Goal: Task Accomplishment & Management: Use online tool/utility

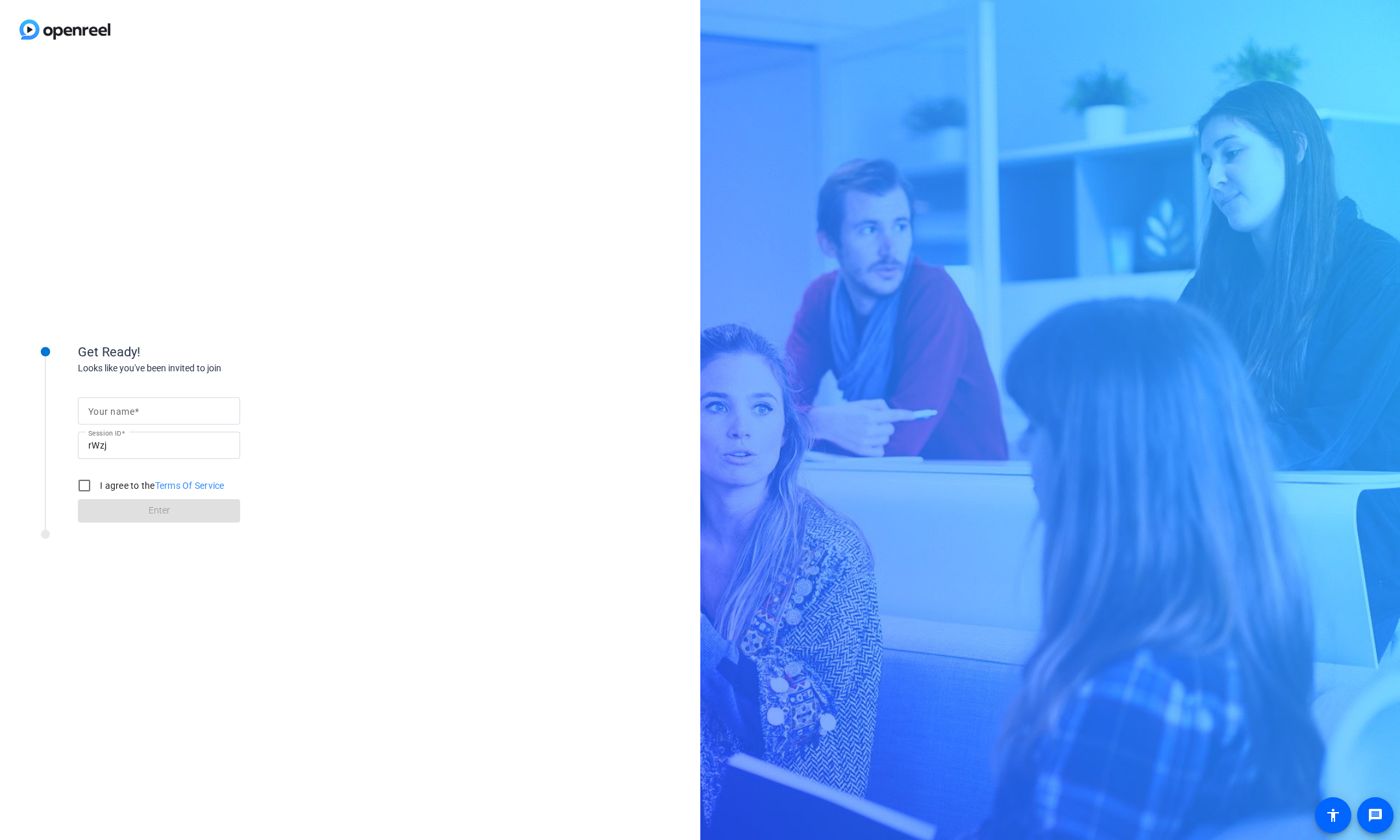
click at [168, 412] on input "Your name" at bounding box center [158, 411] width 141 height 15
type input "[PERSON_NAME]"
click at [99, 484] on div at bounding box center [84, 485] width 31 height 31
checkbox input "true"
click at [135, 507] on span at bounding box center [158, 510] width 162 height 31
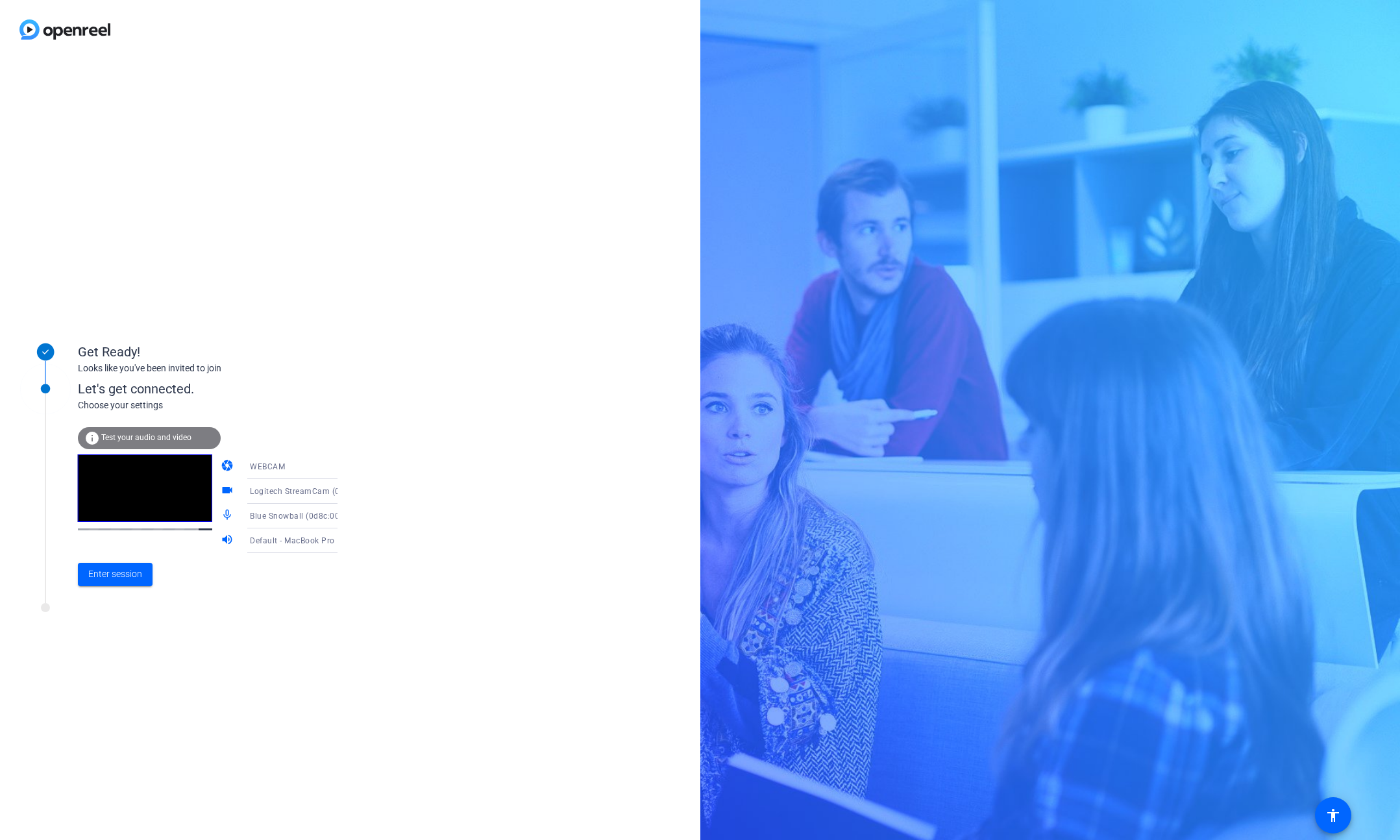
click at [343, 492] on icon at bounding box center [350, 491] width 15 height 15
click at [640, 233] on div at bounding box center [700, 420] width 1400 height 840
click at [121, 578] on span "Enter session" at bounding box center [115, 574] width 54 height 13
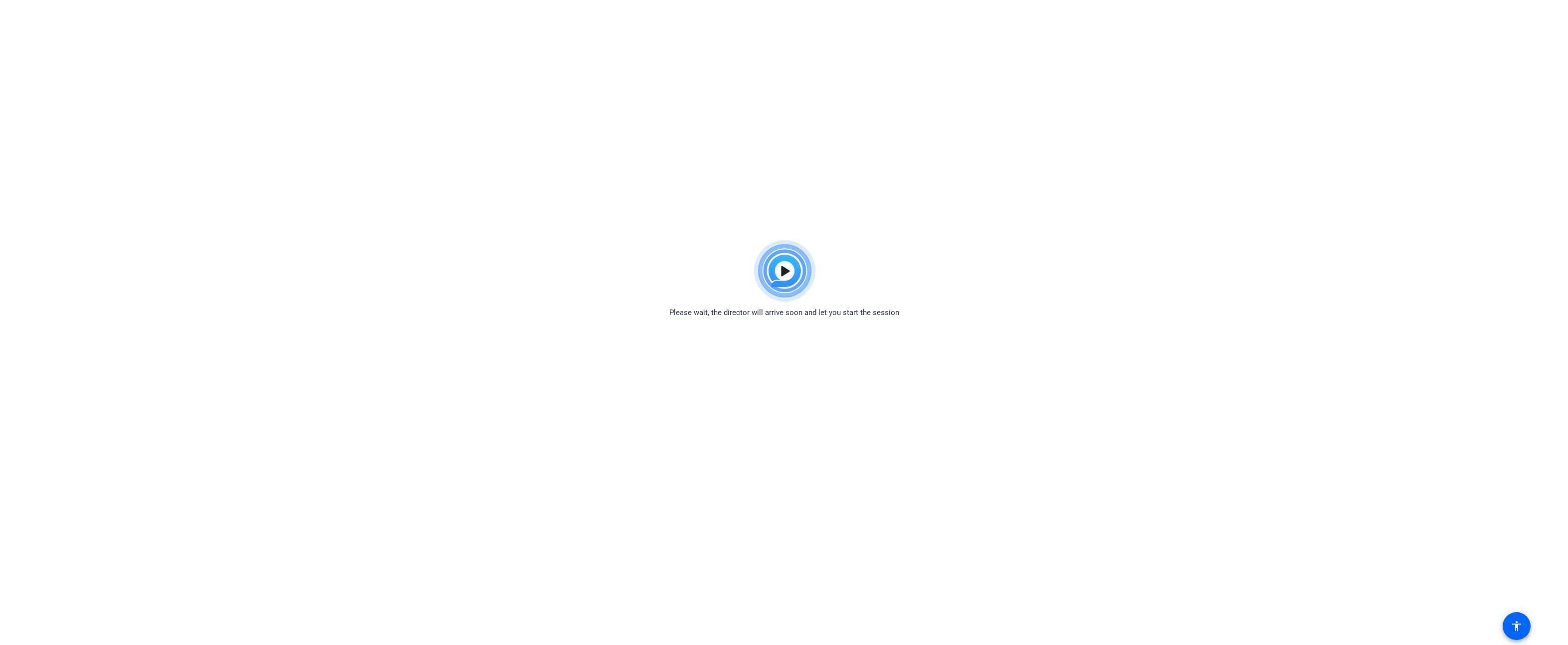
click at [378, 197] on html "Accessibility Screen-Reader Guide, Feedback, and Issue Reporting | New window P…" at bounding box center [784, 322] width 1568 height 645
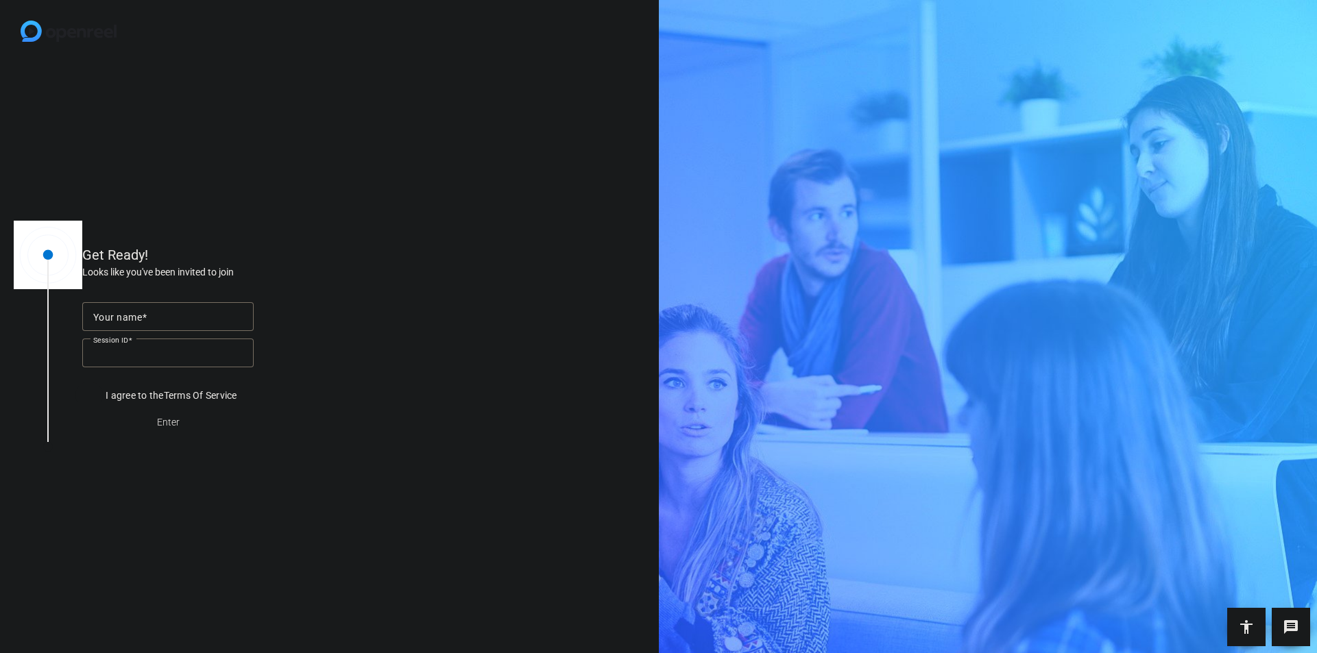
click at [191, 308] on input "Your name" at bounding box center [167, 316] width 149 height 16
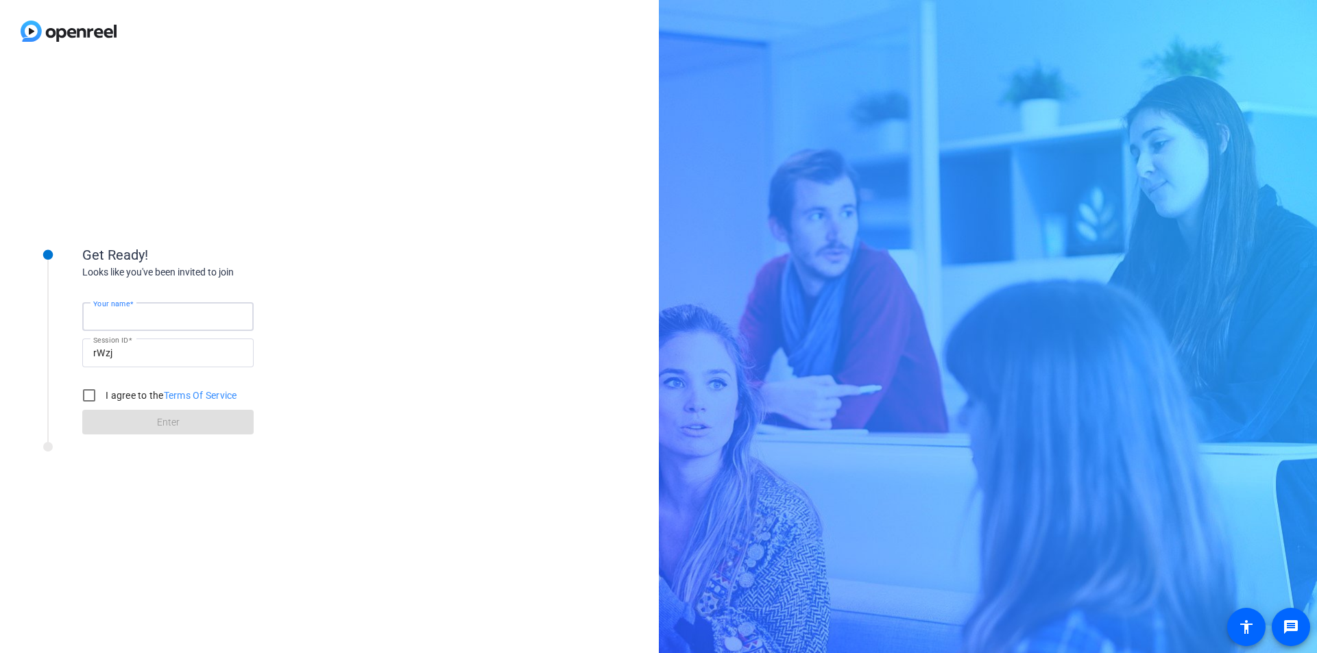
click at [191, 317] on input "Your name" at bounding box center [167, 316] width 149 height 16
click at [175, 317] on input "Your name" at bounding box center [167, 316] width 149 height 16
type input "[PERSON_NAME]"
click at [113, 394] on label "I agree to the Terms Of Service" at bounding box center [170, 396] width 134 height 14
click at [103, 394] on input "I agree to the Terms Of Service" at bounding box center [88, 395] width 27 height 27
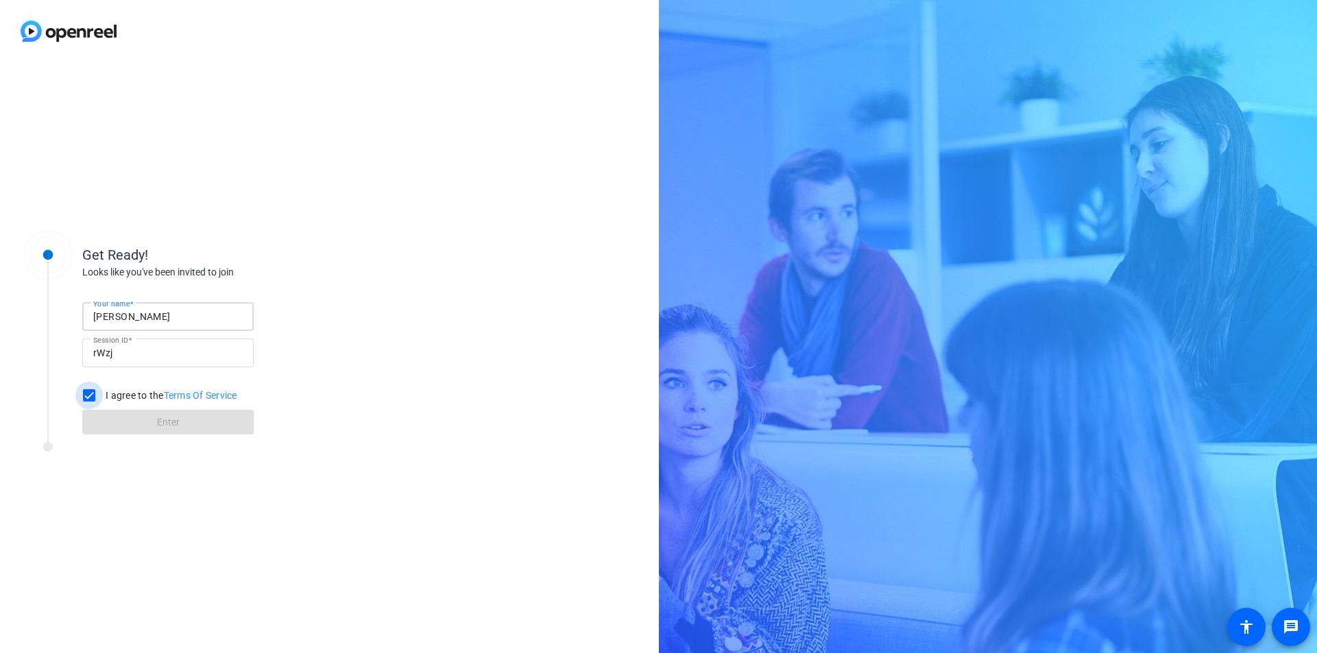
checkbox input "true"
click at [135, 435] on span at bounding box center [167, 422] width 171 height 33
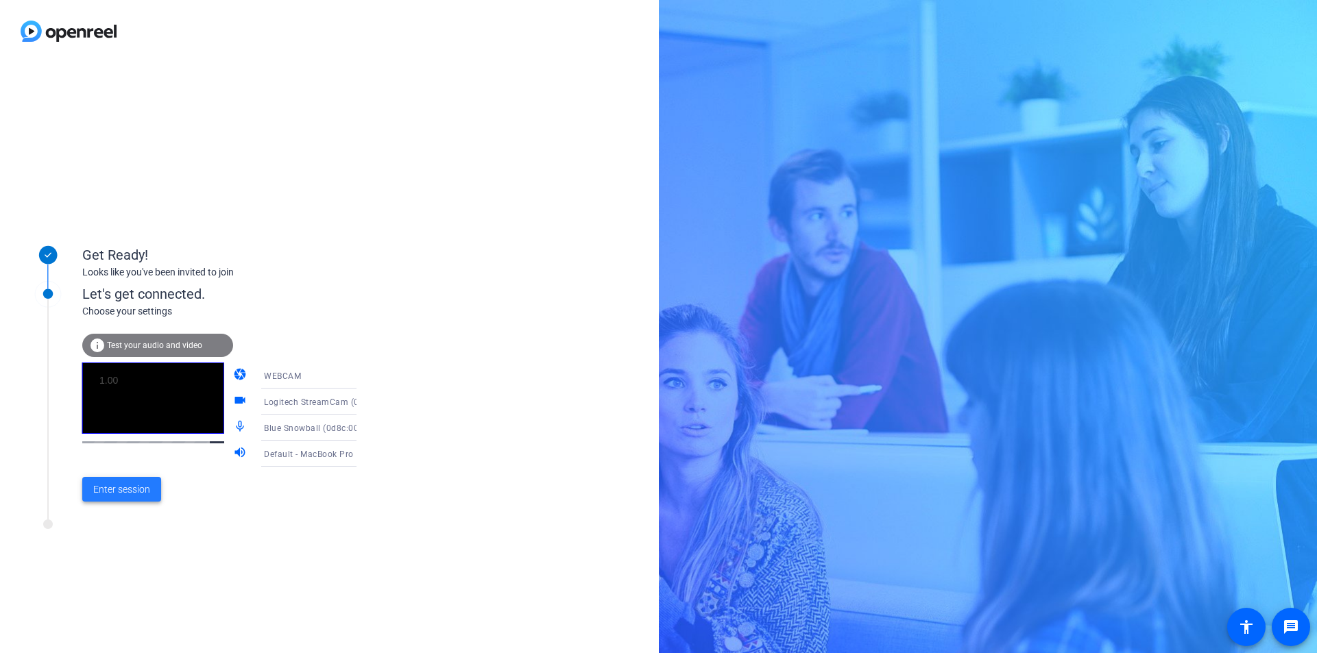
click at [132, 490] on span "Enter session" at bounding box center [121, 490] width 57 height 14
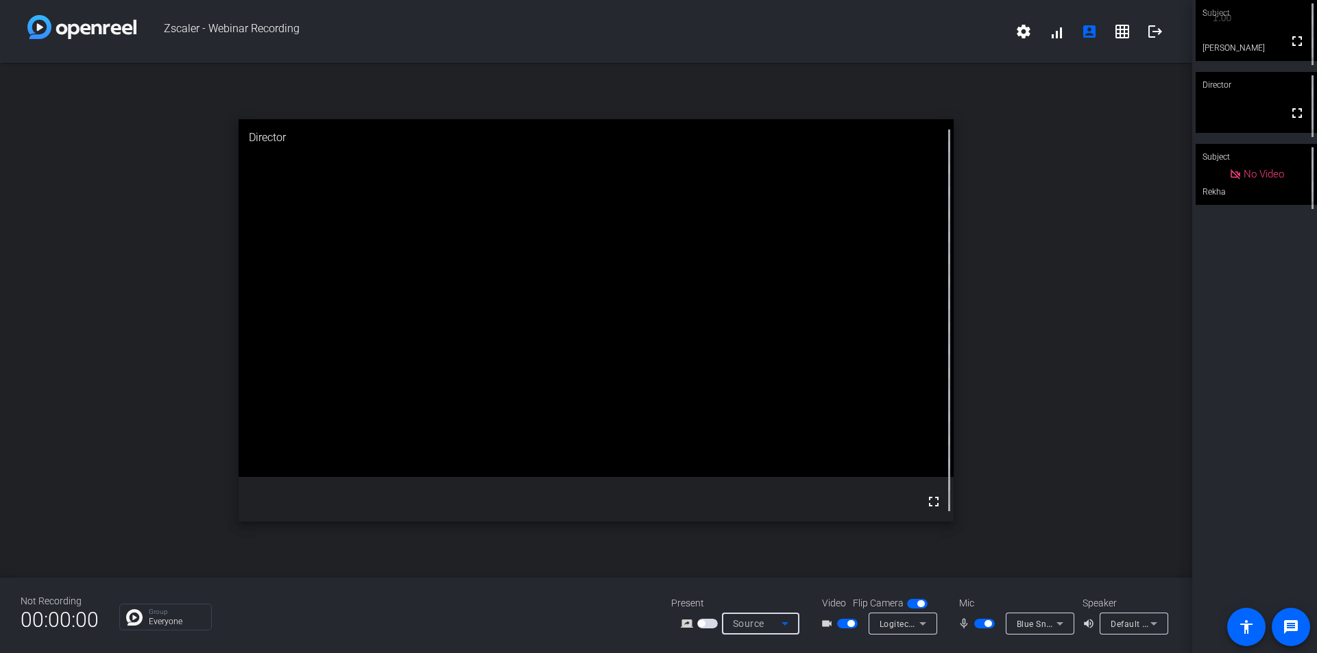
click at [752, 624] on span "Source" at bounding box center [749, 623] width 32 height 11
click at [752, 624] on div at bounding box center [658, 326] width 1317 height 653
click at [1156, 622] on icon at bounding box center [1153, 624] width 16 height 16
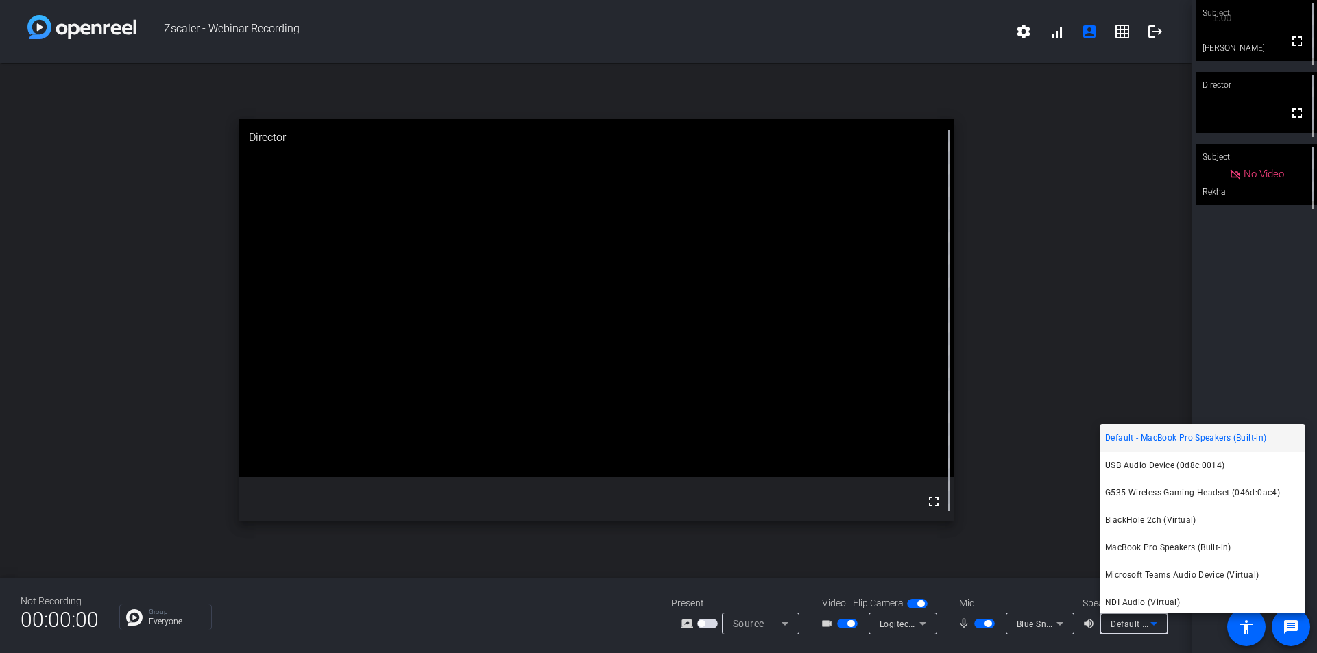
click at [1026, 350] on div at bounding box center [658, 326] width 1317 height 653
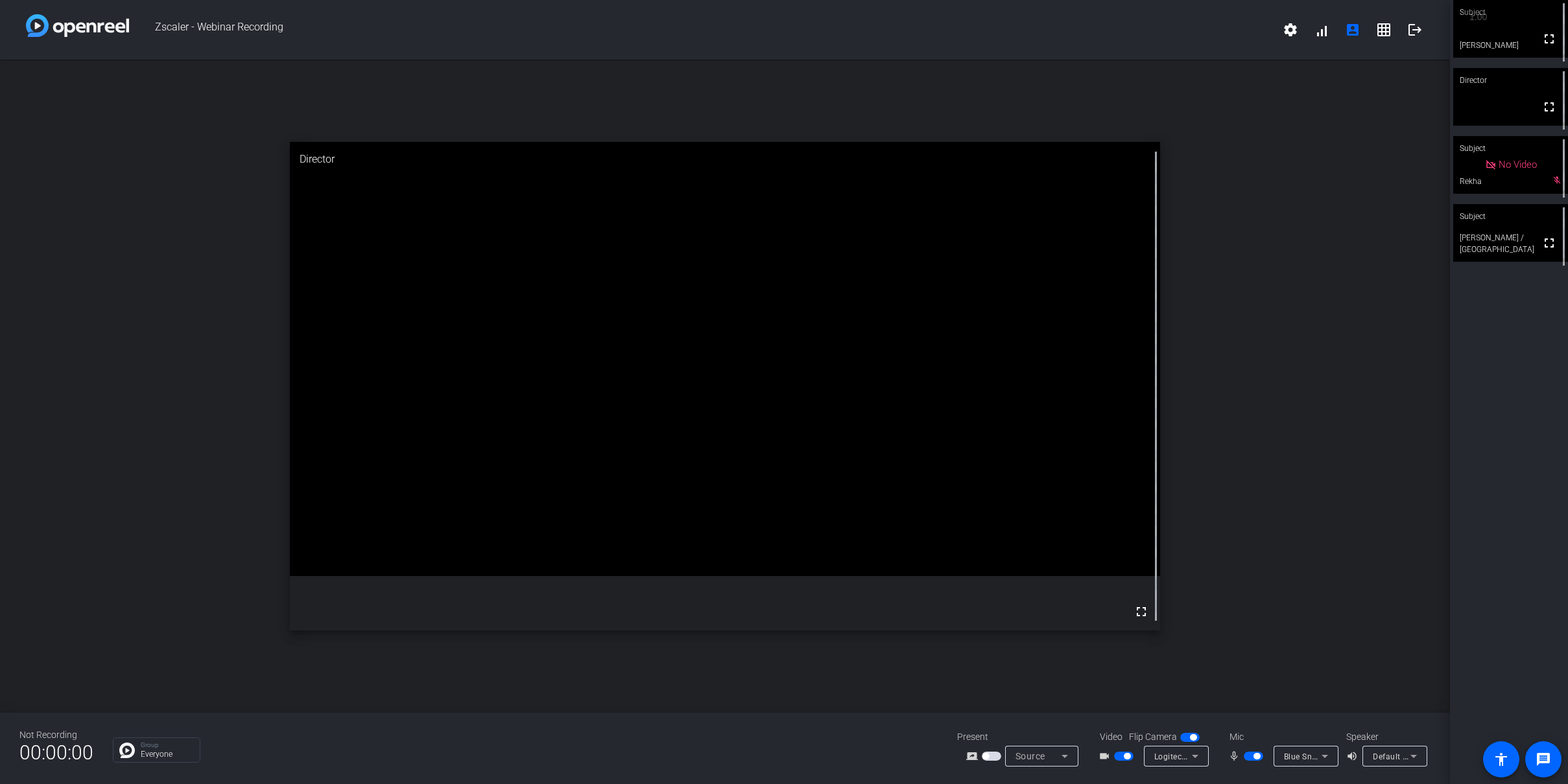
click at [1195, 618] on icon at bounding box center [1195, 757] width 7 height 3
click at [1245, 448] on div at bounding box center [784, 392] width 1568 height 784
click at [1245, 403] on div "open_in_new Director fullscreen" at bounding box center [725, 386] width 1451 height 653
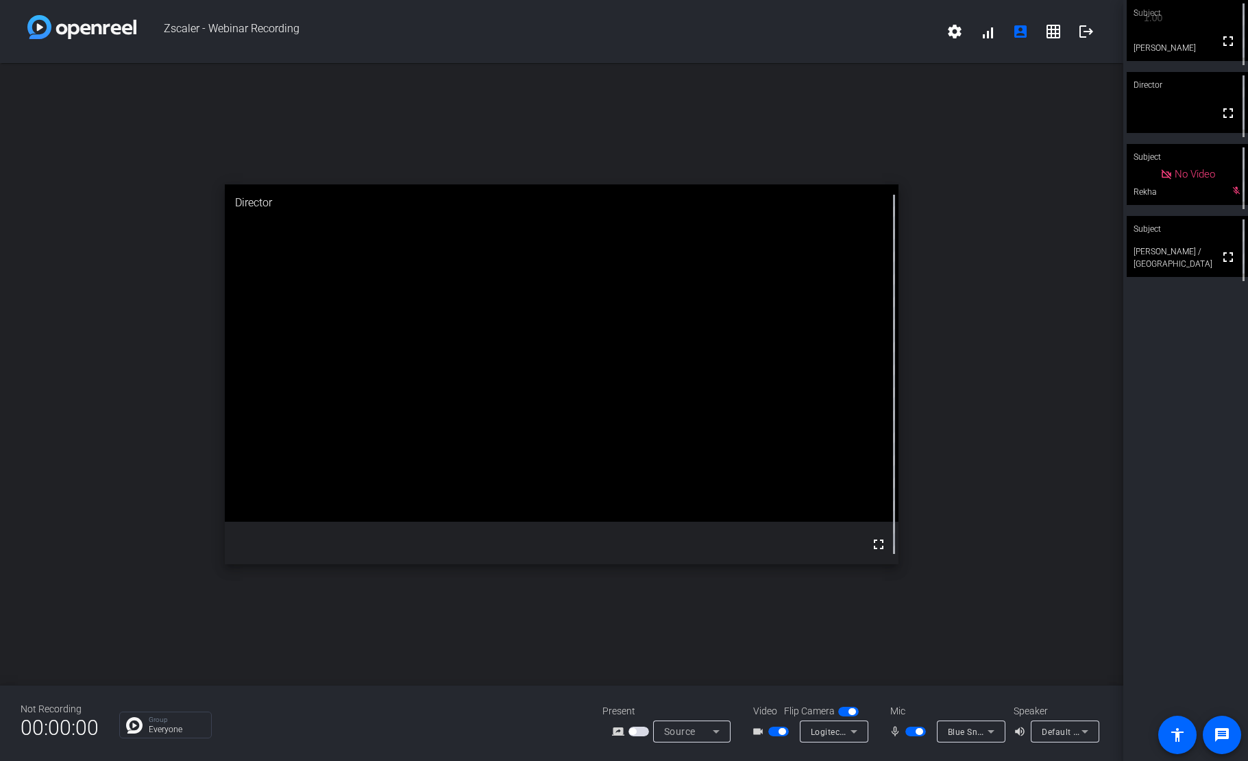
click at [1146, 435] on div "Subject fullscreen [PERSON_NAME] Director fullscreen Subject No Video Rekha mic…" at bounding box center [1185, 380] width 125 height 761
click at [1050, 417] on div "open_in_new Subject fullscreen [PERSON_NAME] / [GEOGRAPHIC_DATA]" at bounding box center [561, 374] width 1123 height 622
click at [1092, 408] on div "open_in_new Director fullscreen" at bounding box center [561, 374] width 1123 height 622
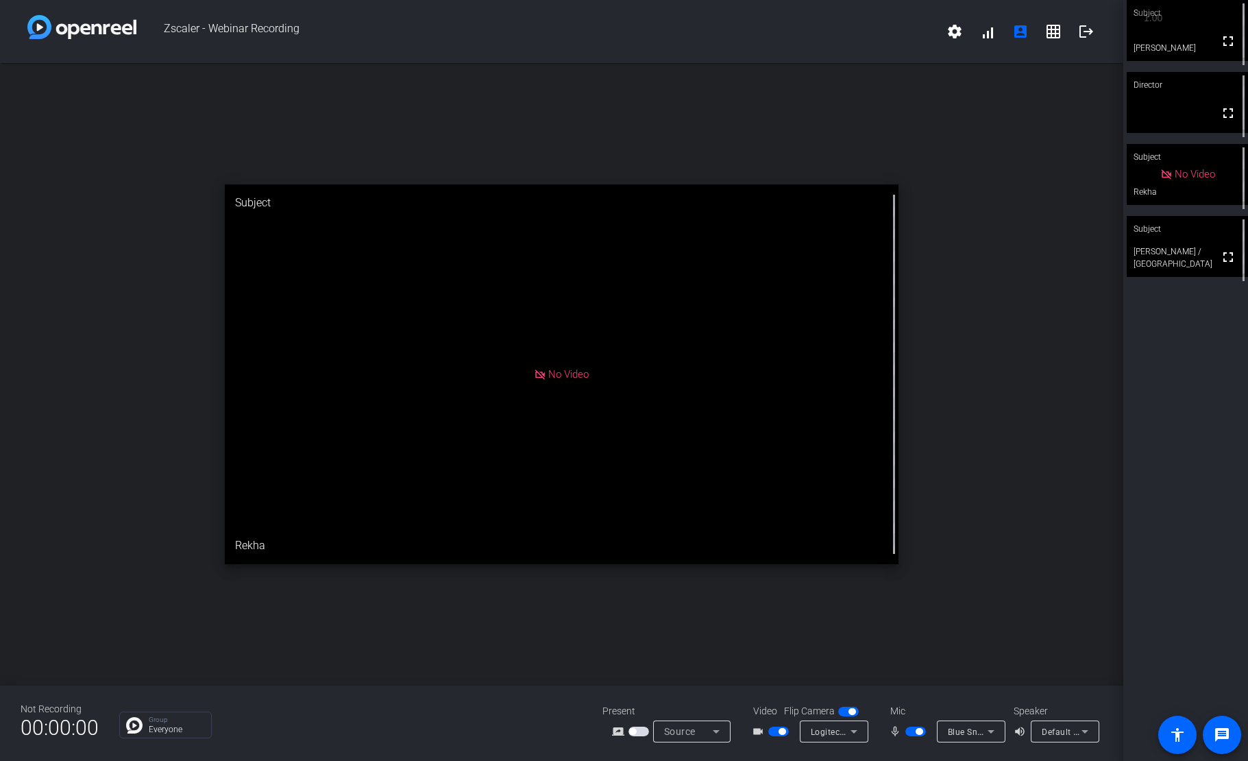
click at [1065, 550] on div "open_in_new Subject No Video Rekha" at bounding box center [561, 374] width 1123 height 622
click at [1171, 463] on div "Subject fullscreen [PERSON_NAME] Director fullscreen Subject No Video Rekha Sub…" at bounding box center [1185, 380] width 125 height 761
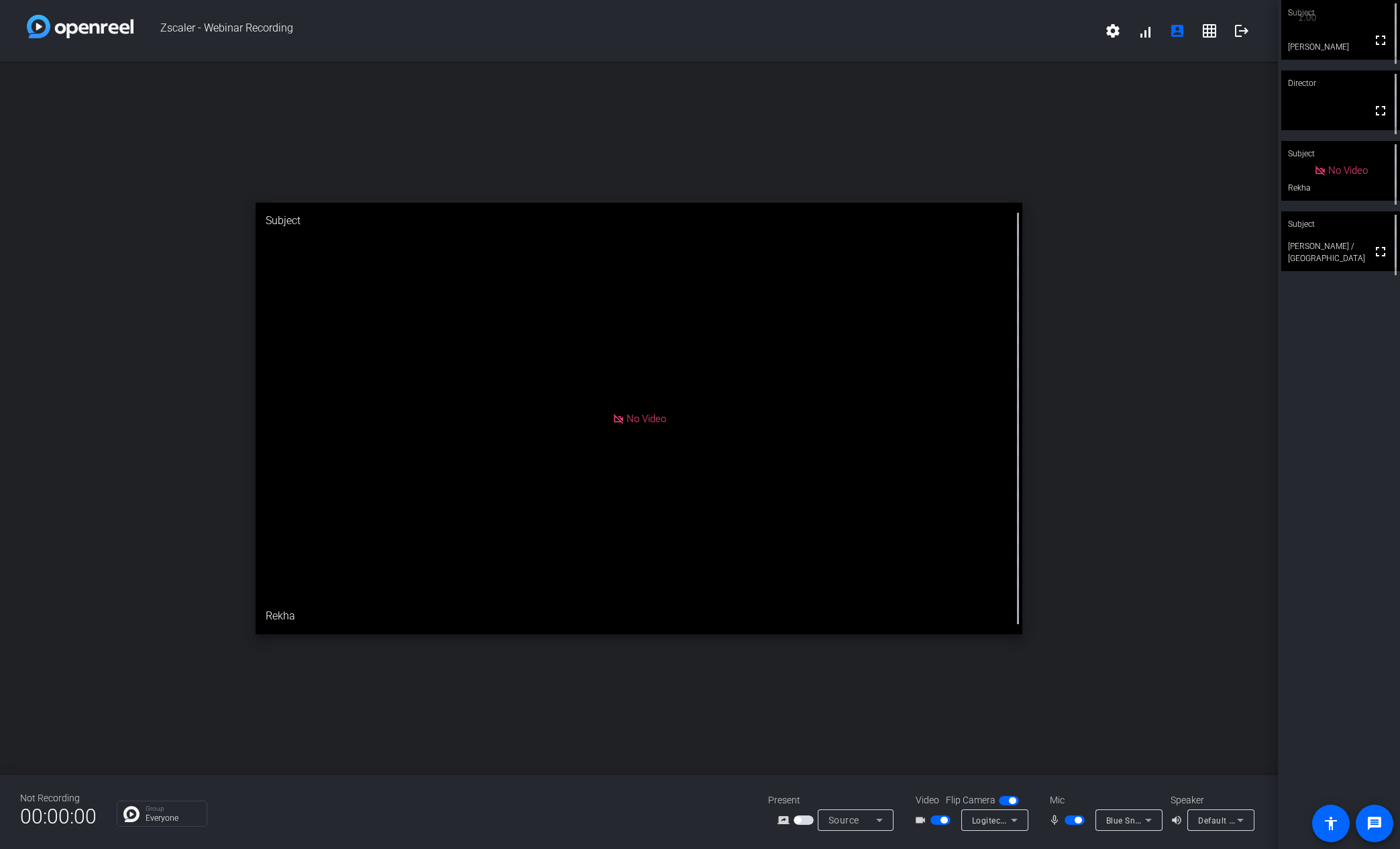
click at [1156, 471] on div "open_in_new Subject No Video Rekha" at bounding box center [639, 418] width 1279 height 714
click at [1171, 497] on div "open_in_new Subject No Video Rekha" at bounding box center [639, 418] width 1279 height 714
